Goal: Task Accomplishment & Management: Manage account settings

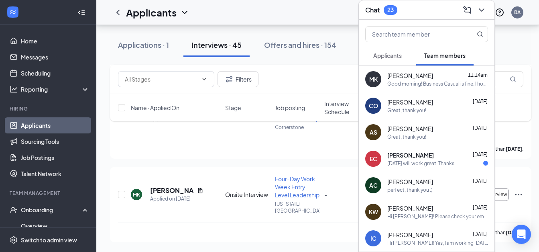
scroll to position [3310, 0]
click at [393, 52] on span "Applicants" at bounding box center [387, 55] width 28 height 7
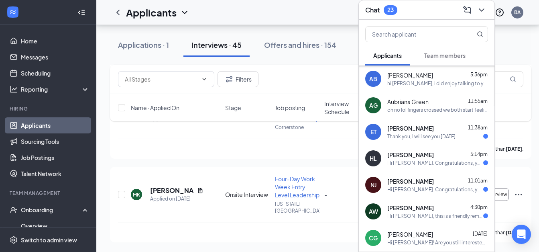
scroll to position [0, 0]
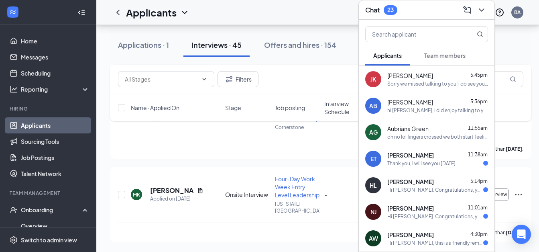
click at [424, 107] on div "hi [PERSON_NAME], i did enjoy talking to you briefly [DATE] and do want to set …" at bounding box center [437, 110] width 101 height 7
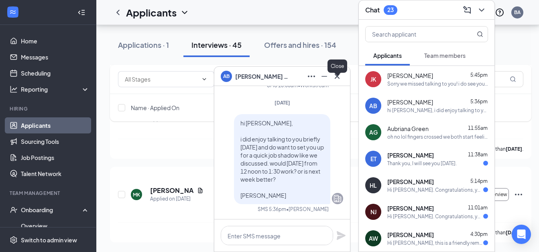
click at [336, 77] on icon "Cross" at bounding box center [337, 75] width 5 height 5
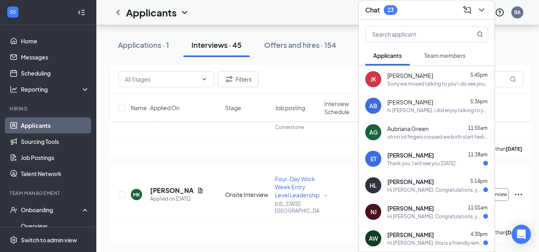
click at [395, 80] on div "Sorry we missed talking to you! i do see your scheduled interview and do plan t…" at bounding box center [437, 83] width 101 height 7
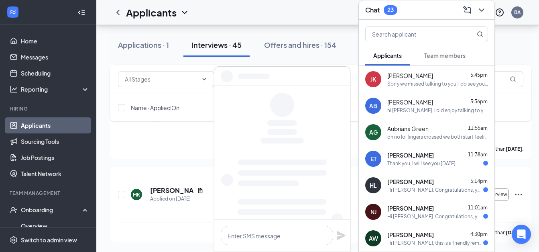
click at [213, 46] on div "Interviews · 45" at bounding box center [216, 45] width 50 height 10
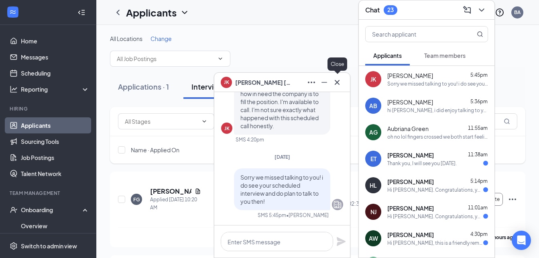
click at [334, 82] on icon "Cross" at bounding box center [337, 82] width 10 height 10
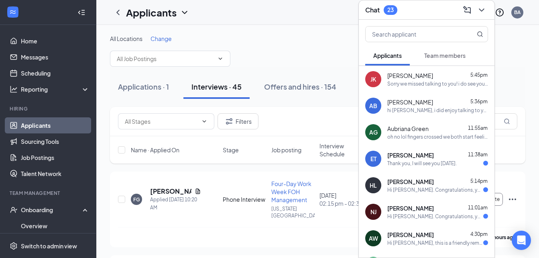
click at [224, 88] on div "Interviews · 45" at bounding box center [216, 86] width 50 height 10
click at [488, 7] on div at bounding box center [481, 10] width 14 height 13
click at [483, 8] on icon "ChevronDown" at bounding box center [482, 10] width 10 height 10
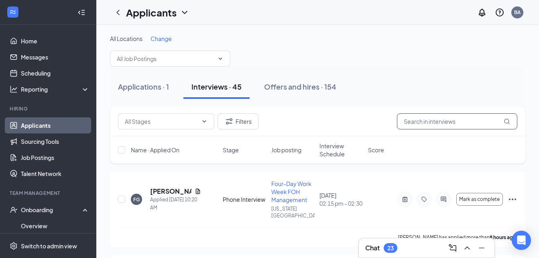
click at [416, 122] on input "text" at bounding box center [457, 121] width 120 height 16
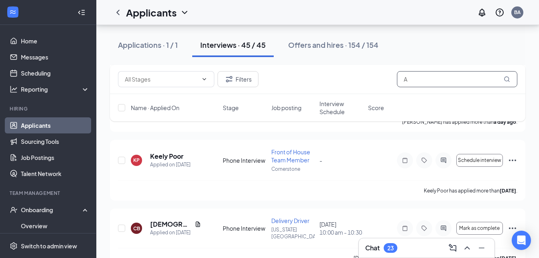
scroll to position [673, 0]
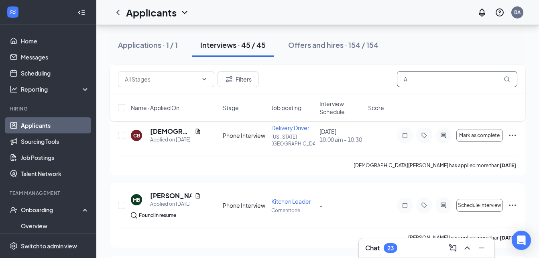
type input "A"
click at [232, 47] on div "Interviews · 45 / 45" at bounding box center [232, 45] width 65 height 10
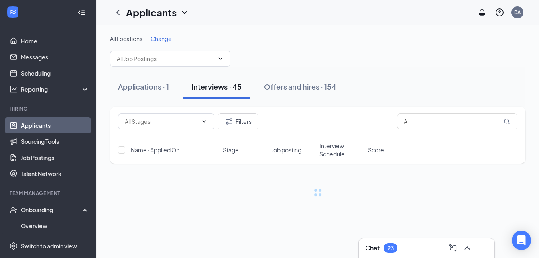
scroll to position [0, 0]
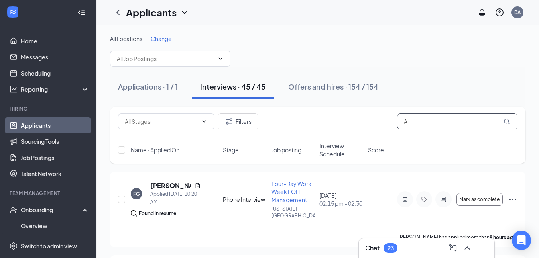
click at [428, 121] on input "A" at bounding box center [457, 121] width 120 height 16
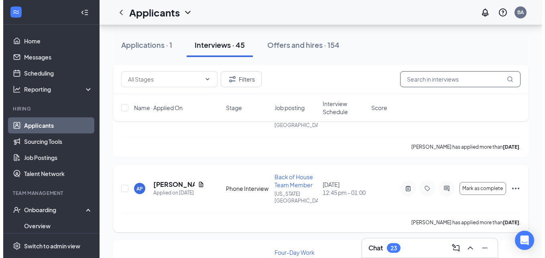
scroll to position [1352, 0]
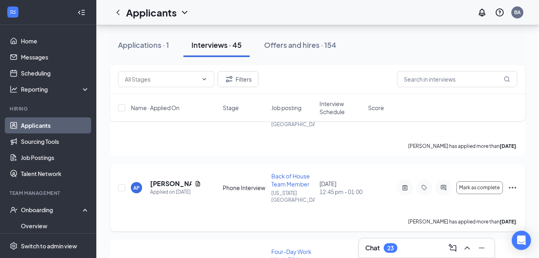
click at [162, 183] on h5 "[PERSON_NAME]" at bounding box center [170, 183] width 41 height 9
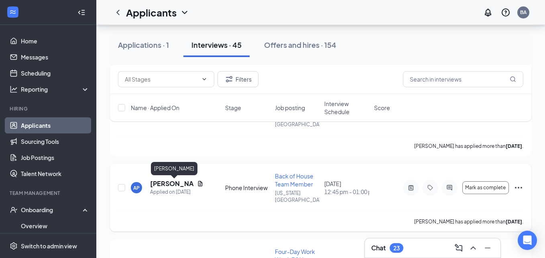
click at [162, 183] on h5 "[PERSON_NAME]" at bounding box center [172, 183] width 44 height 9
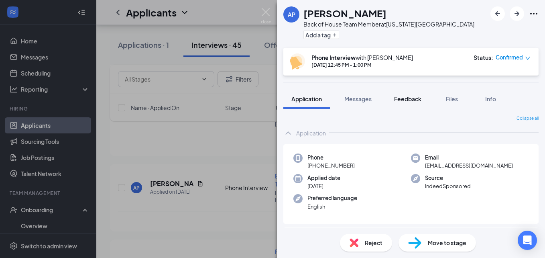
click at [414, 100] on span "Feedback" at bounding box center [407, 98] width 27 height 7
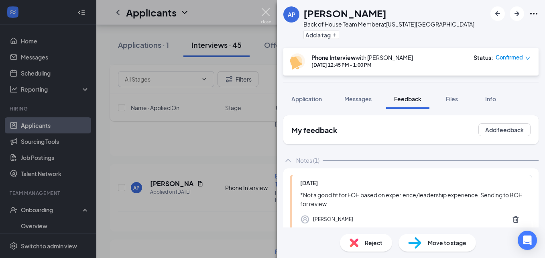
click at [264, 12] on img at bounding box center [266, 16] width 10 height 16
